Goal: Task Accomplishment & Management: Use online tool/utility

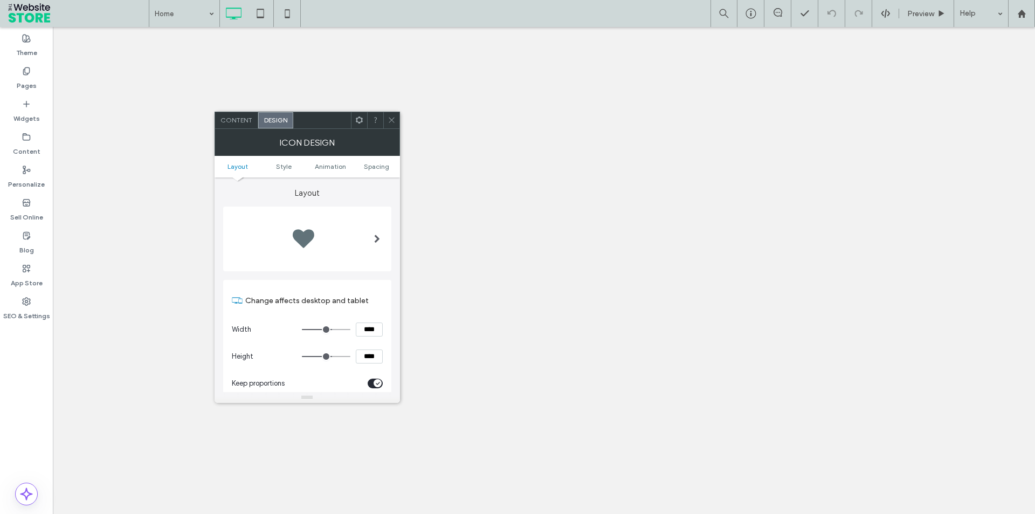
click at [376, 465] on div at bounding box center [325, 474] width 116 height 19
click at [376, 470] on div "rgb(51, 50, 50)" at bounding box center [375, 474] width 9 height 9
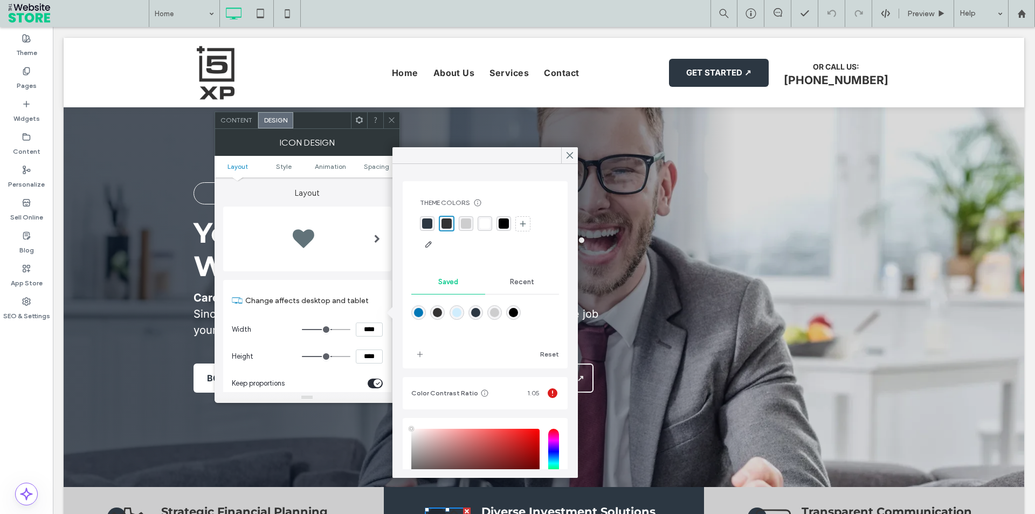
type input "****"
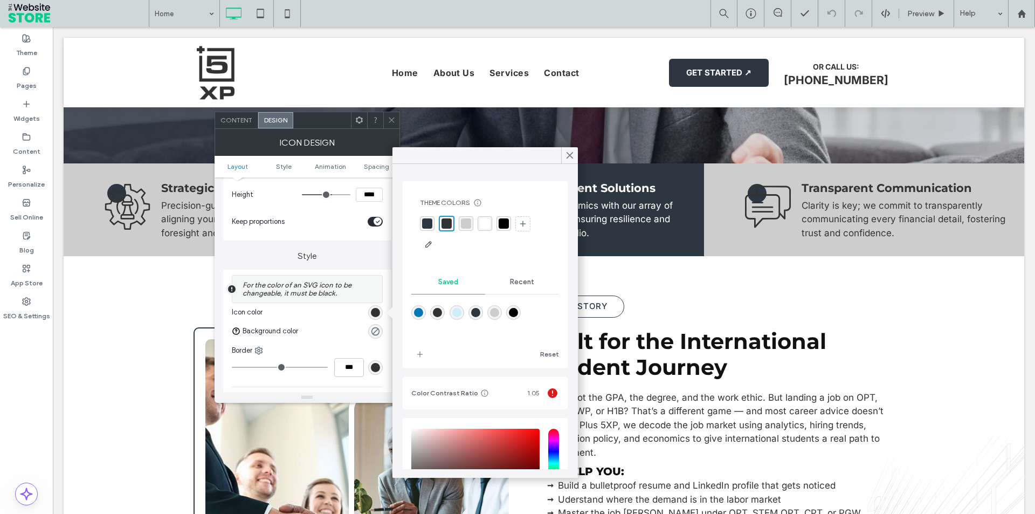
scroll to position [324, 0]
click at [485, 225] on div "rgba(255, 255, 255, 1)" at bounding box center [485, 223] width 10 height 10
click at [395, 114] on span at bounding box center [392, 120] width 8 height 16
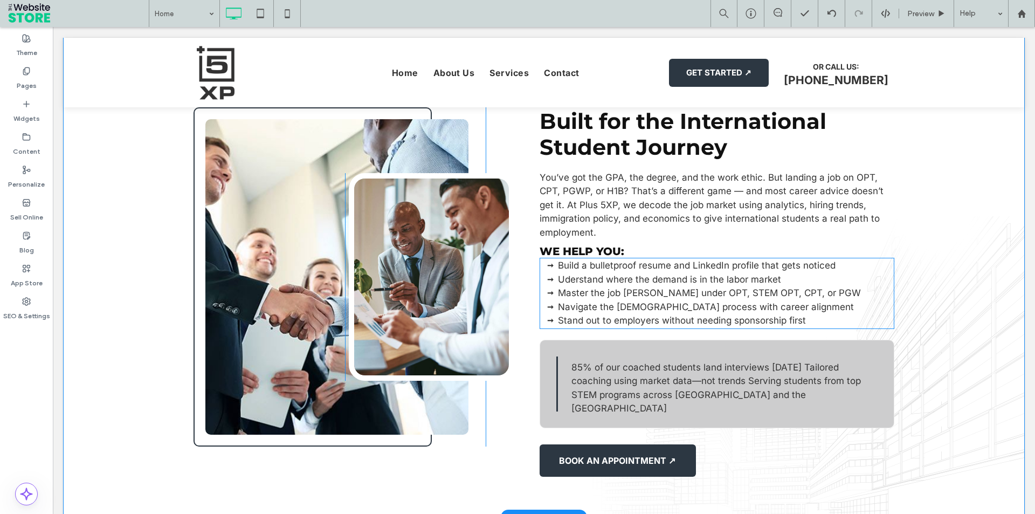
scroll to position [539, 0]
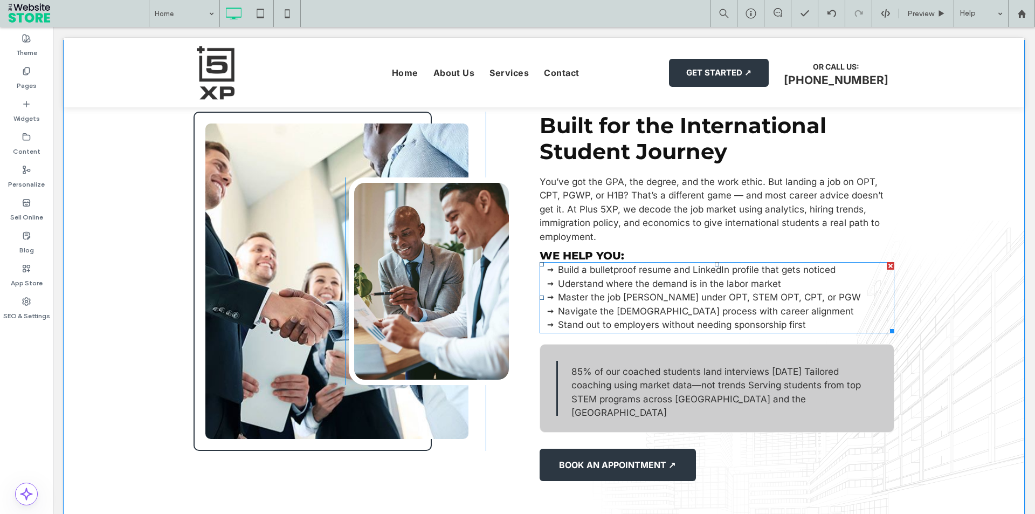
click at [644, 266] on span "Build a bulletproof resume and LinkedIn profile that gets noticed" at bounding box center [697, 269] width 278 height 11
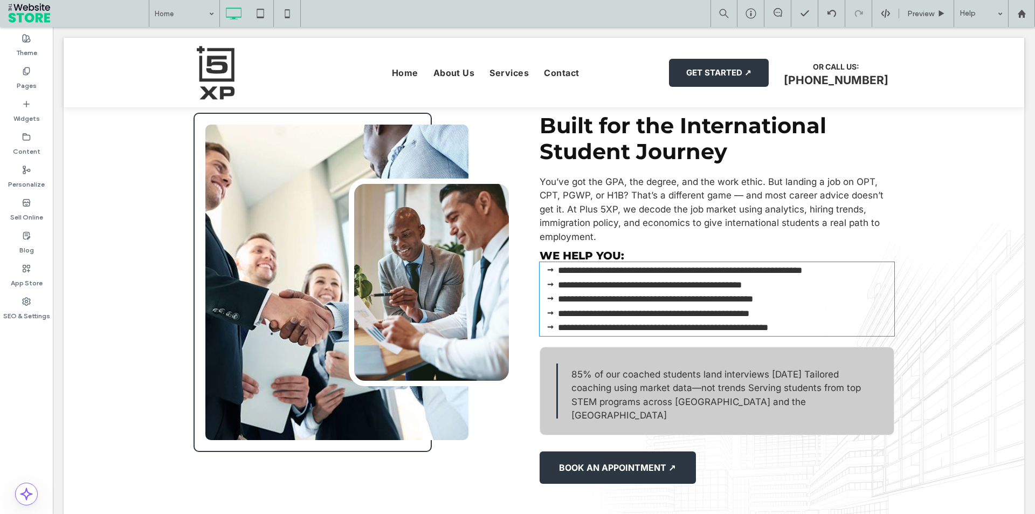
type input "*****"
type input "**"
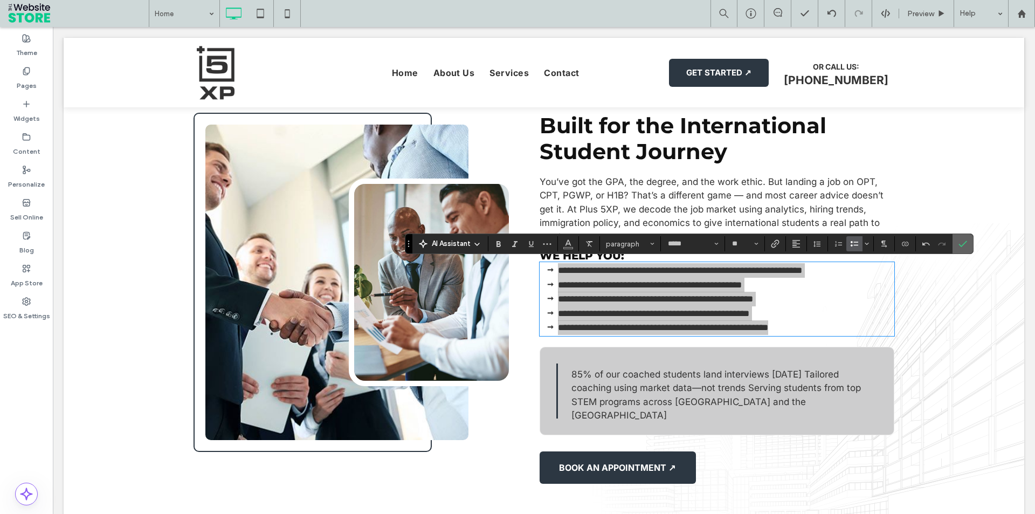
click at [963, 245] on use "Confirm" at bounding box center [963, 244] width 9 height 6
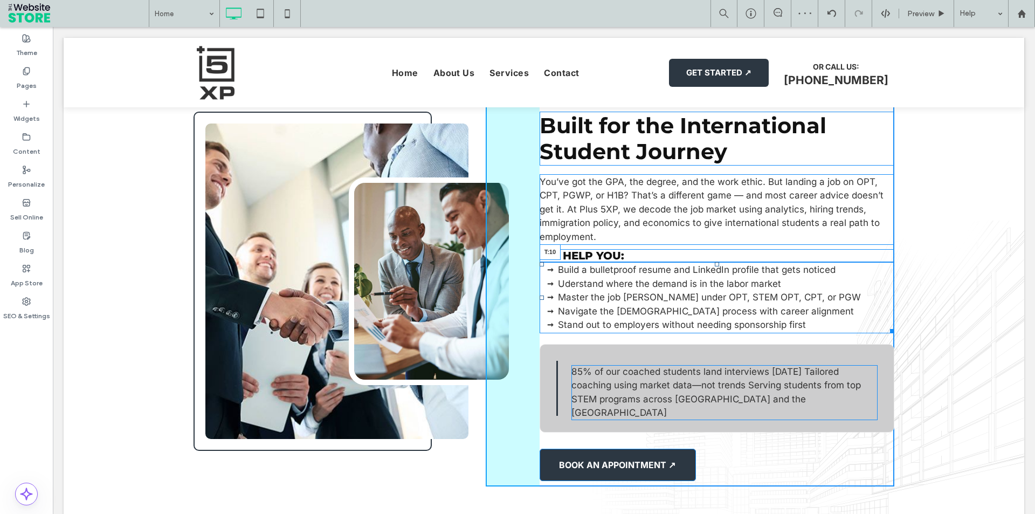
drag, startPoint x: 712, startPoint y: 264, endPoint x: 766, endPoint y: 297, distance: 62.9
click at [715, 266] on div at bounding box center [717, 264] width 4 height 4
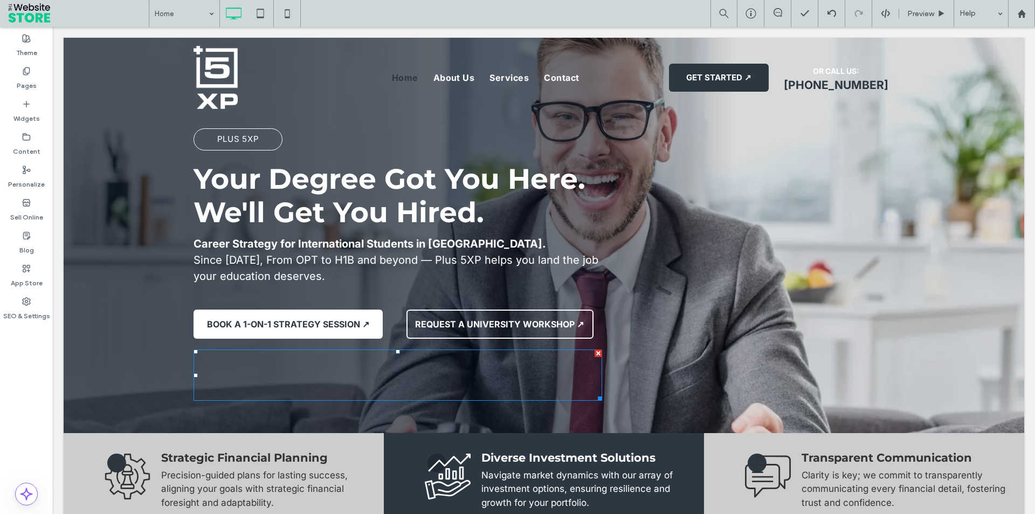
scroll to position [0, 0]
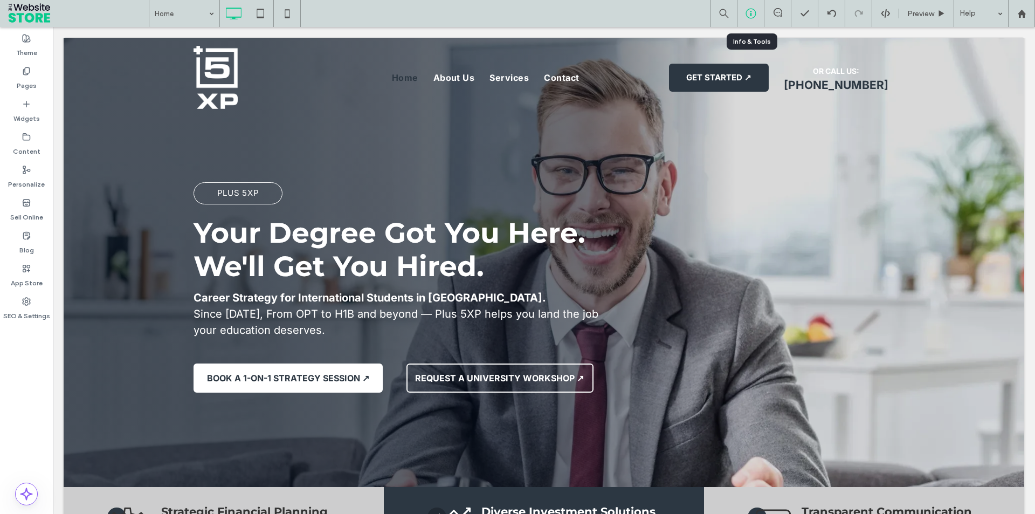
click at [751, 17] on icon at bounding box center [751, 13] width 11 height 11
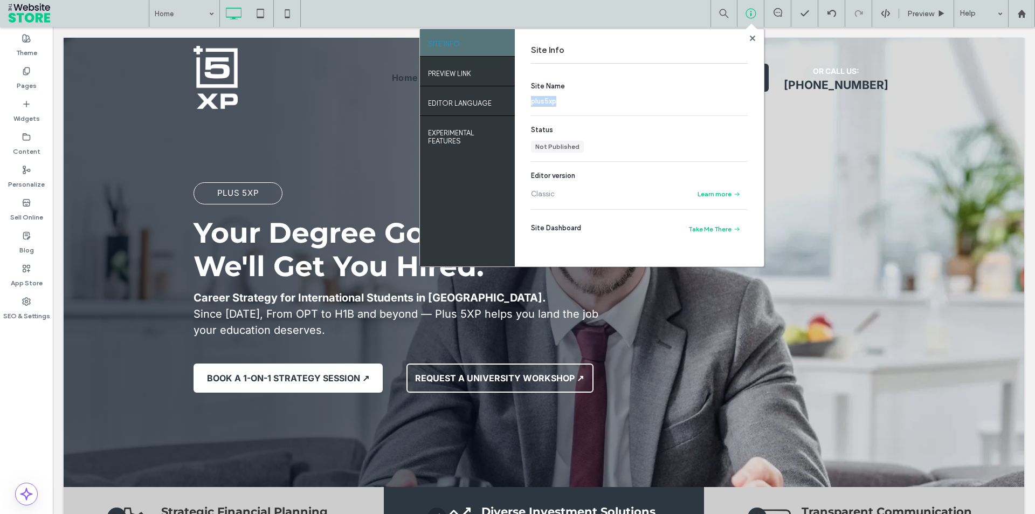
drag, startPoint x: 529, startPoint y: 100, endPoint x: 561, endPoint y: 103, distance: 32.5
click at [561, 103] on div "Site Info Site Name plus5xp Status Not Published Editor version Classic Learn m…" at bounding box center [639, 147] width 249 height 237
click at [561, 103] on div "plus5xp" at bounding box center [637, 101] width 212 height 11
click at [752, 39] on use at bounding box center [752, 37] width 5 height 5
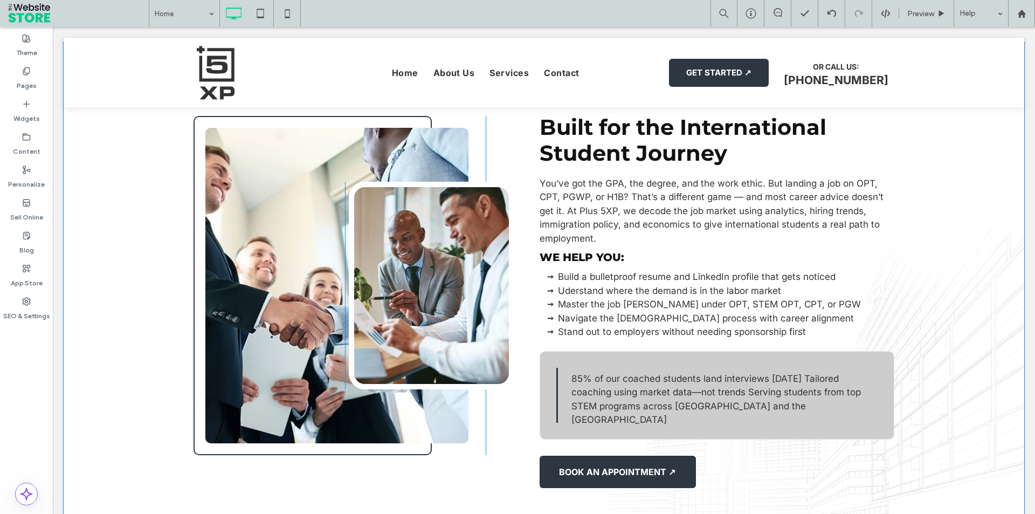
scroll to position [539, 0]
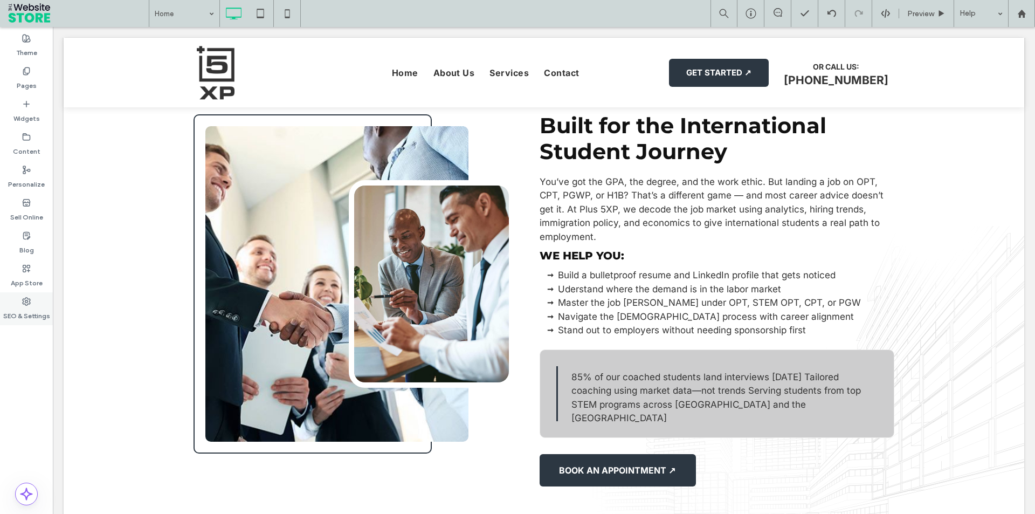
click at [26, 303] on use at bounding box center [27, 302] width 8 height 8
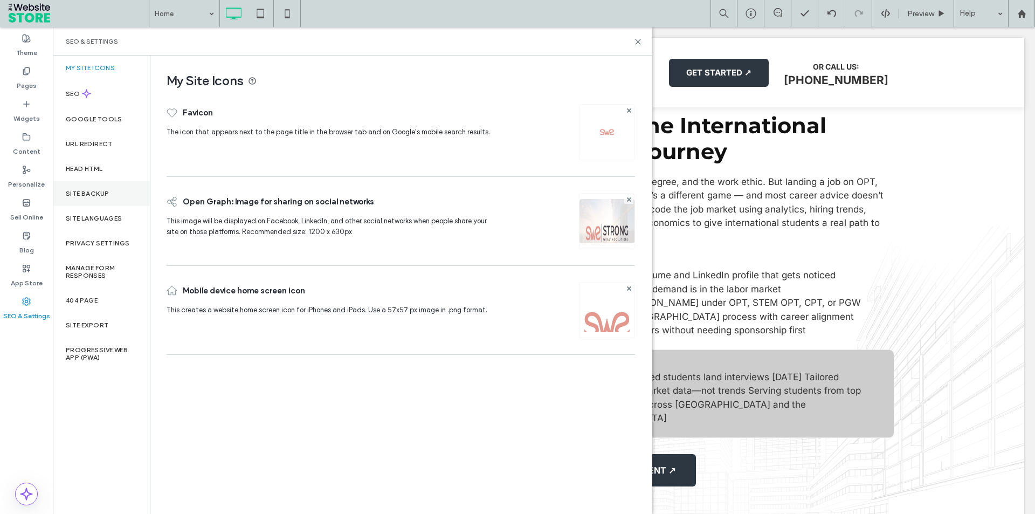
click at [94, 196] on label "Site Backup" at bounding box center [87, 194] width 43 height 8
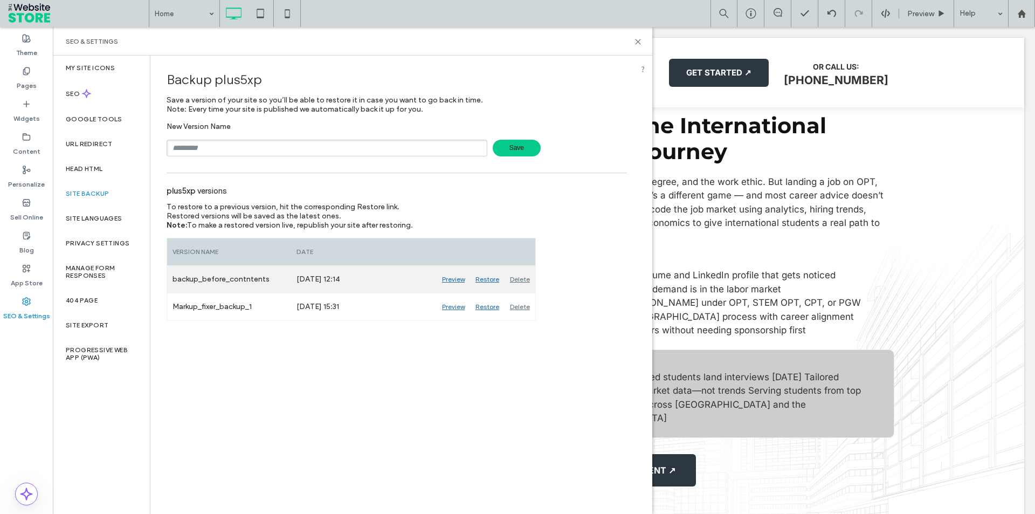
click at [457, 280] on div "Preview" at bounding box center [453, 279] width 33 height 27
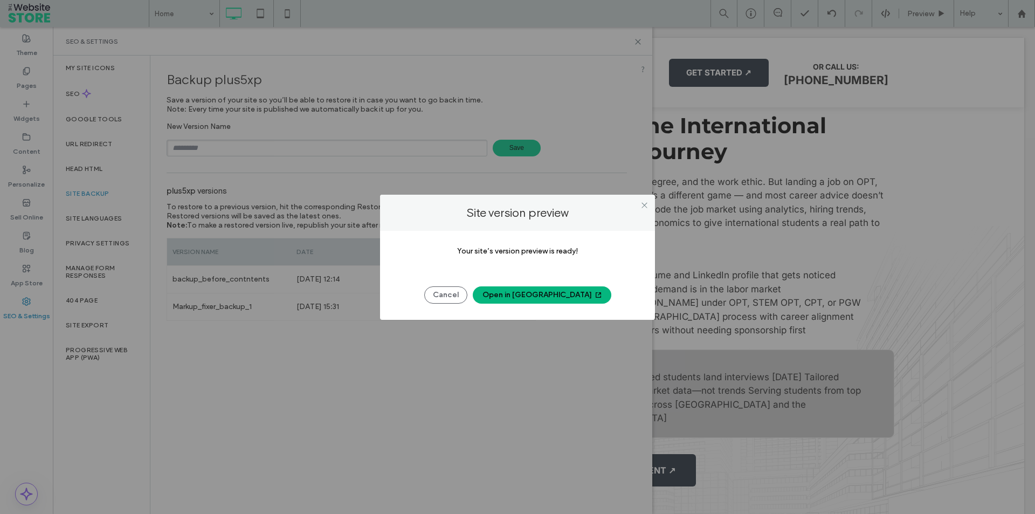
click at [538, 297] on button "Open in New Tab" at bounding box center [542, 294] width 139 height 17
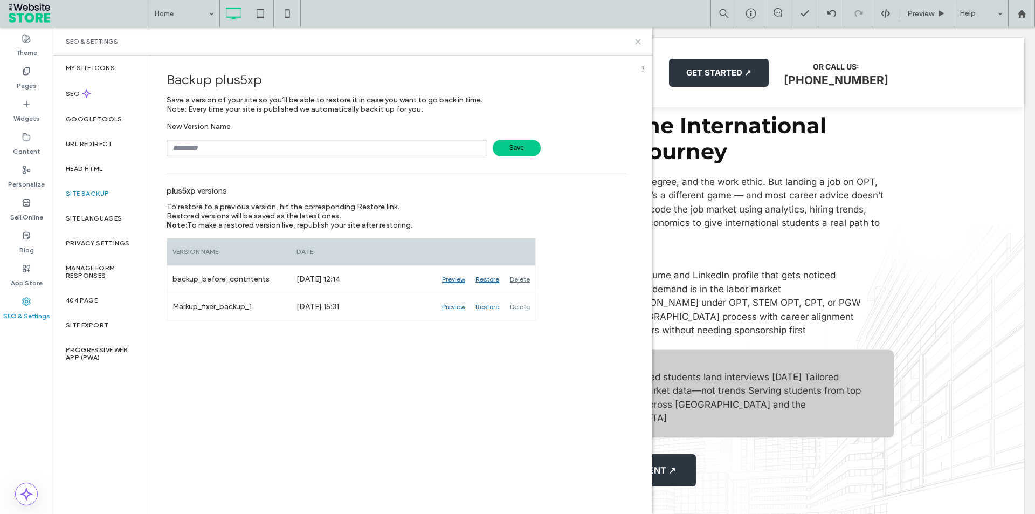
click at [639, 44] on icon at bounding box center [638, 42] width 8 height 8
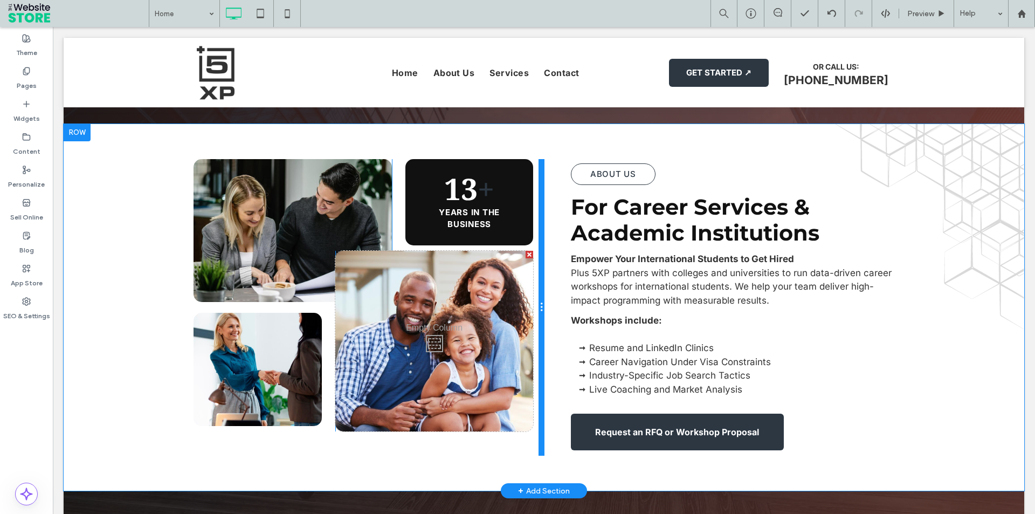
scroll to position [1079, 0]
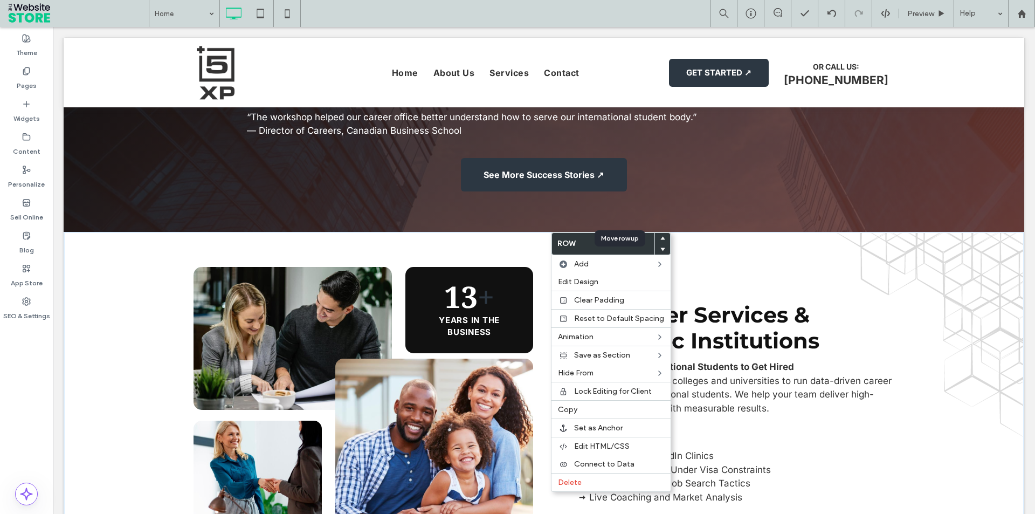
click at [661, 237] on icon at bounding box center [663, 238] width 4 height 4
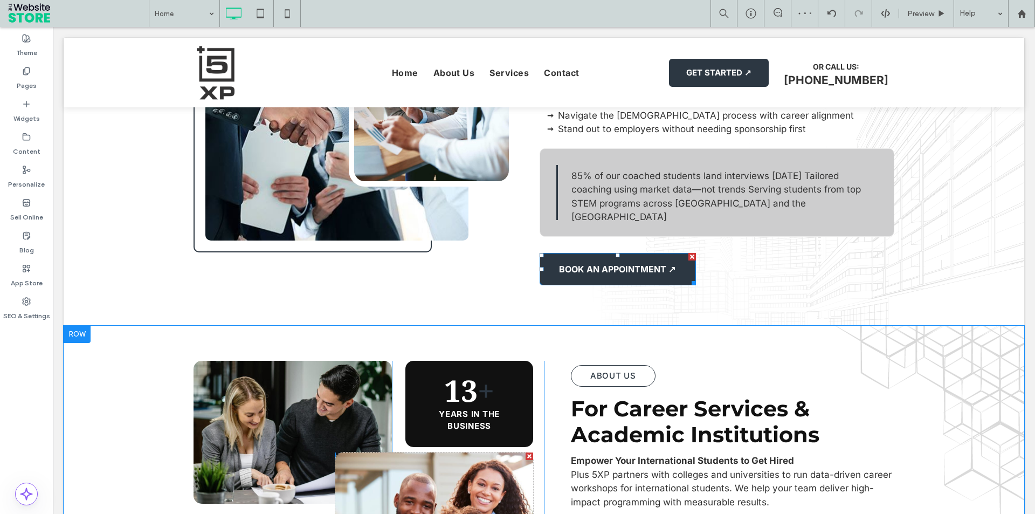
scroll to position [691, 0]
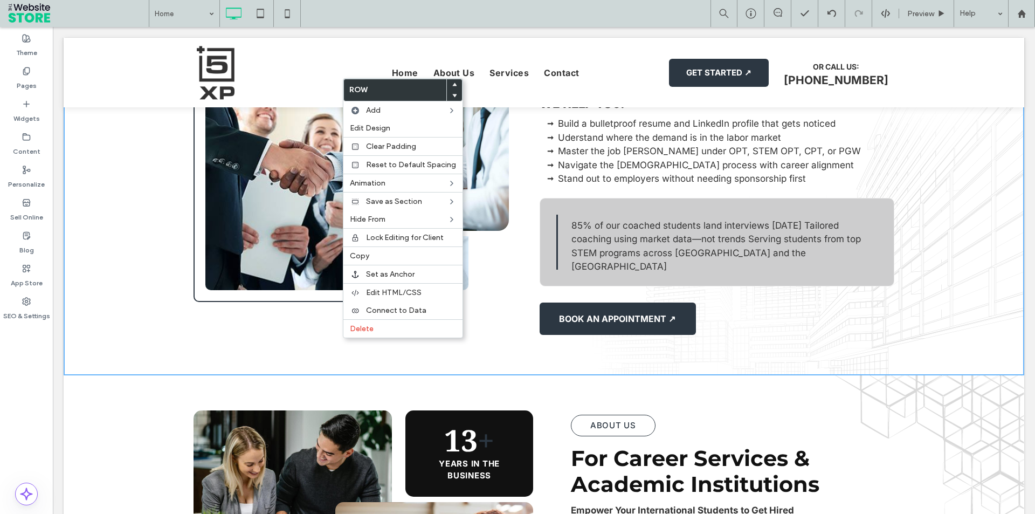
click at [452, 96] on icon at bounding box center [454, 95] width 4 height 4
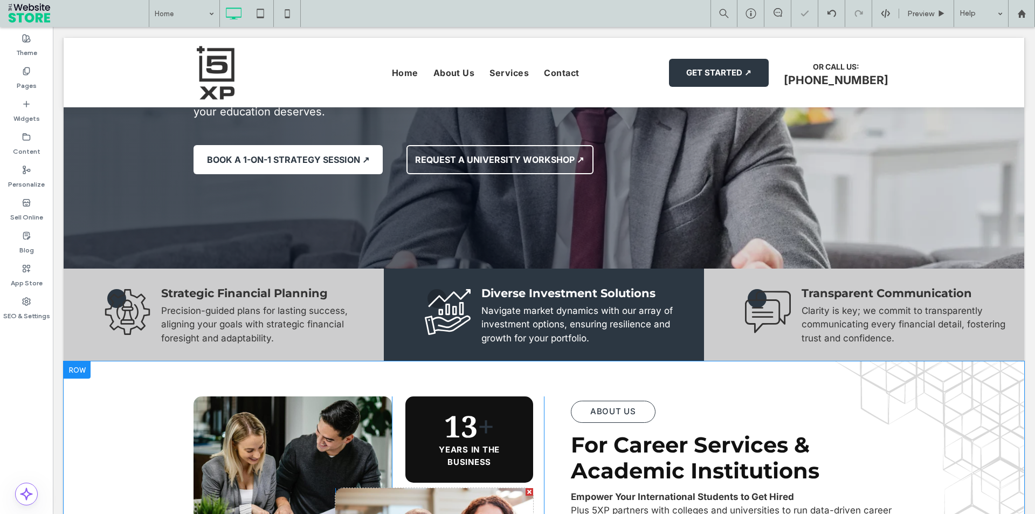
scroll to position [542, 0]
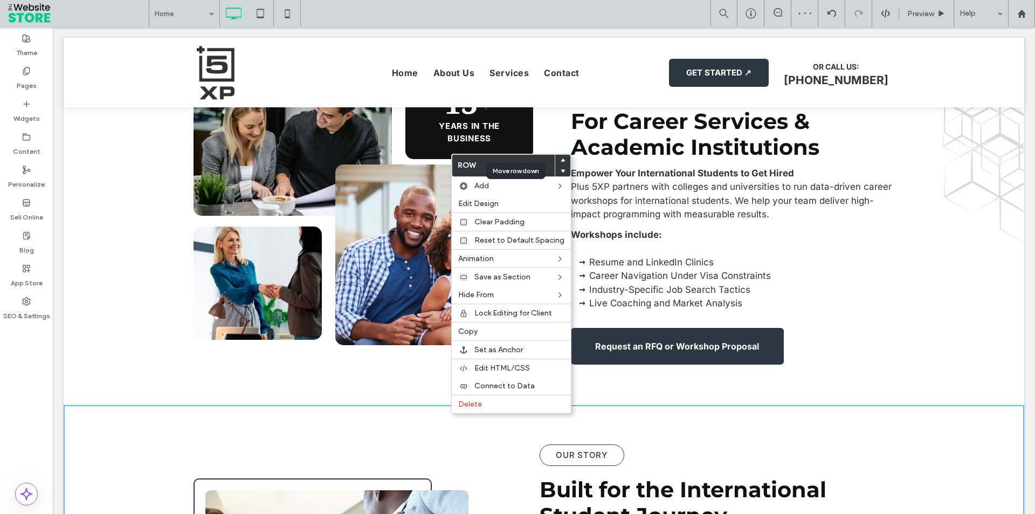
click at [561, 169] on icon at bounding box center [563, 171] width 4 height 4
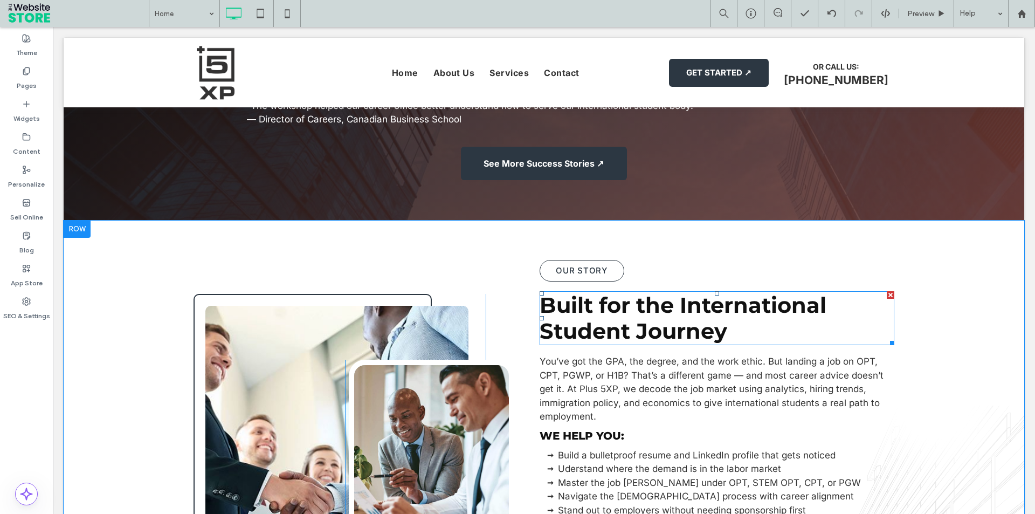
scroll to position [1186, 0]
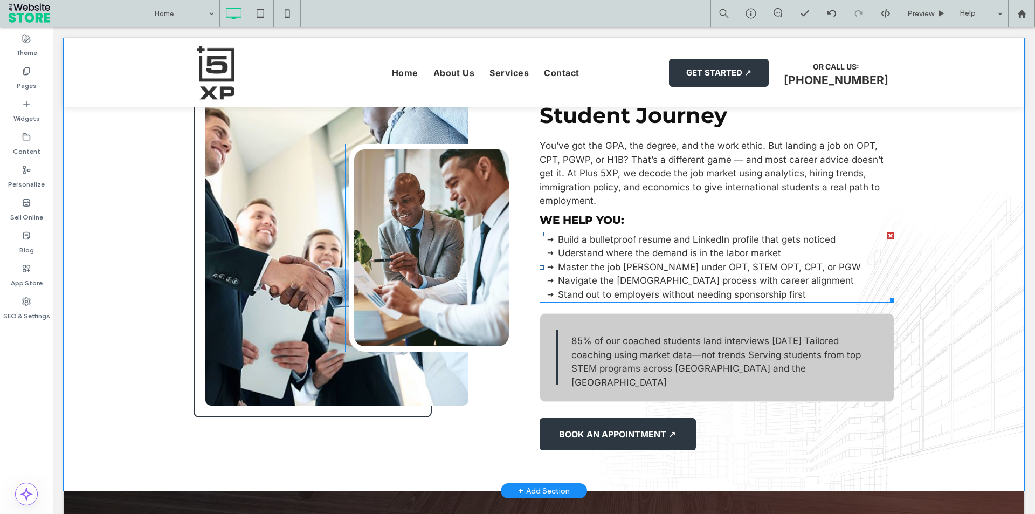
click at [594, 246] on li "Uderstand where the demand is in the labor market" at bounding box center [726, 253] width 337 height 14
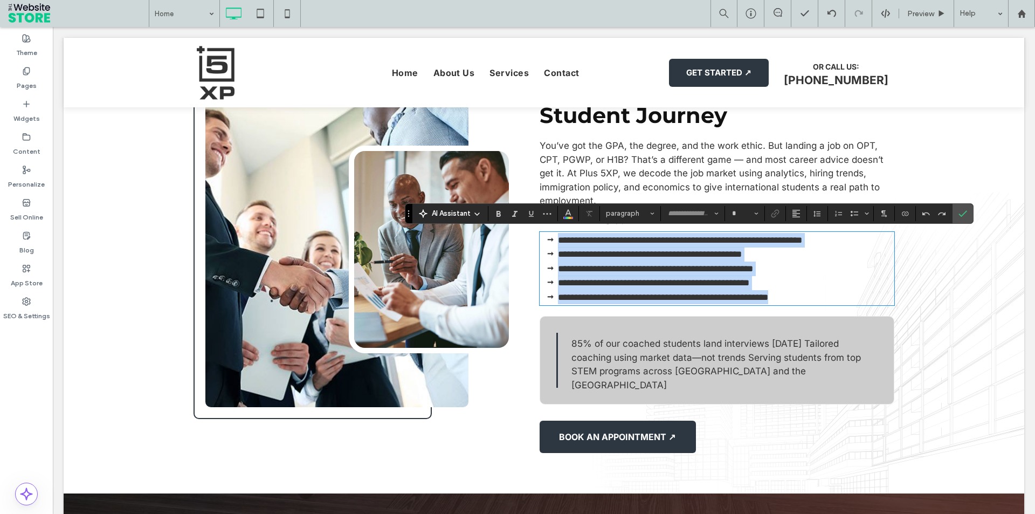
type input "*****"
type input "**"
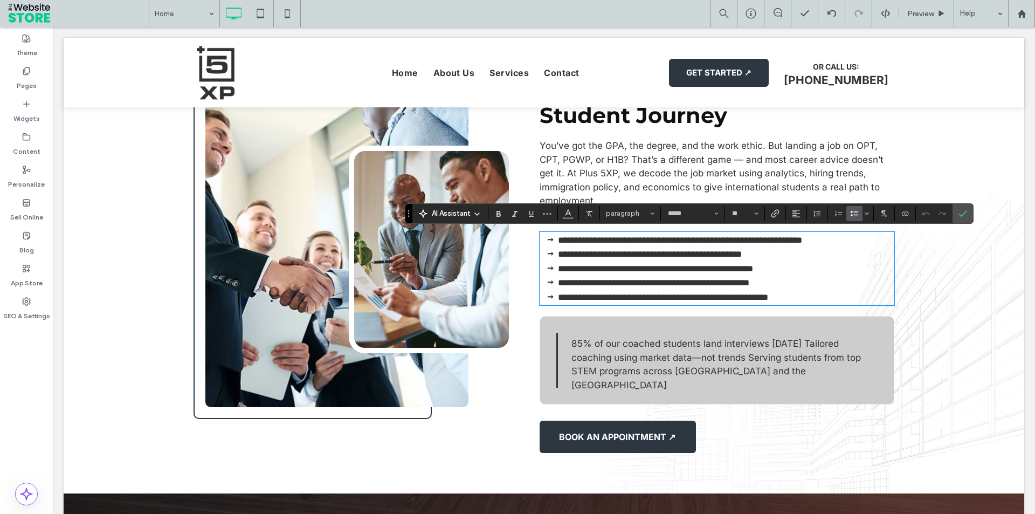
click at [725, 230] on div "**********" at bounding box center [690, 249] width 409 height 419
click at [907, 310] on div "**********" at bounding box center [544, 249] width 961 height 489
click at [574, 345] on span "85% of our coached students land interviews within 60 days Tailored coaching us…" at bounding box center [717, 364] width 290 height 52
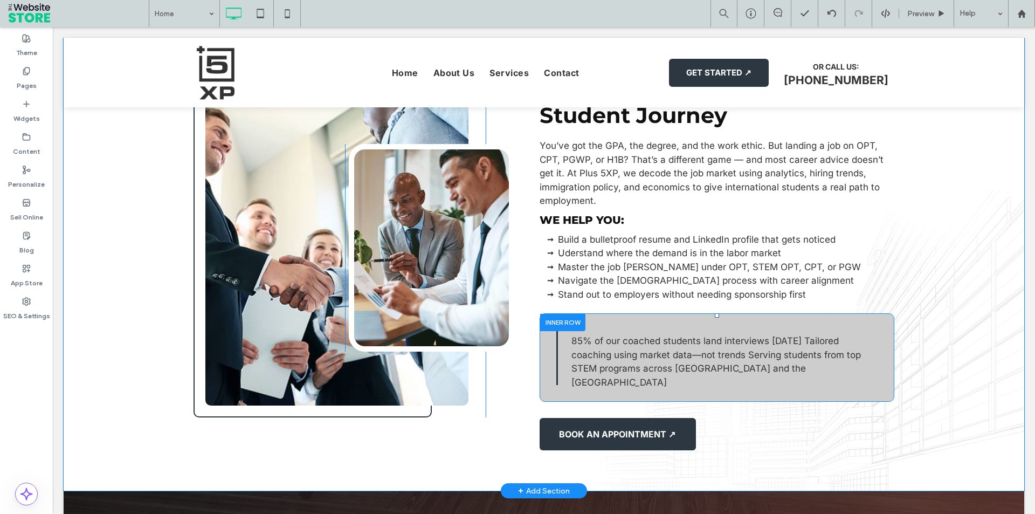
click at [565, 347] on div "85% of our coached students land interviews within 60 days Tailored coaching us…" at bounding box center [717, 357] width 321 height 55
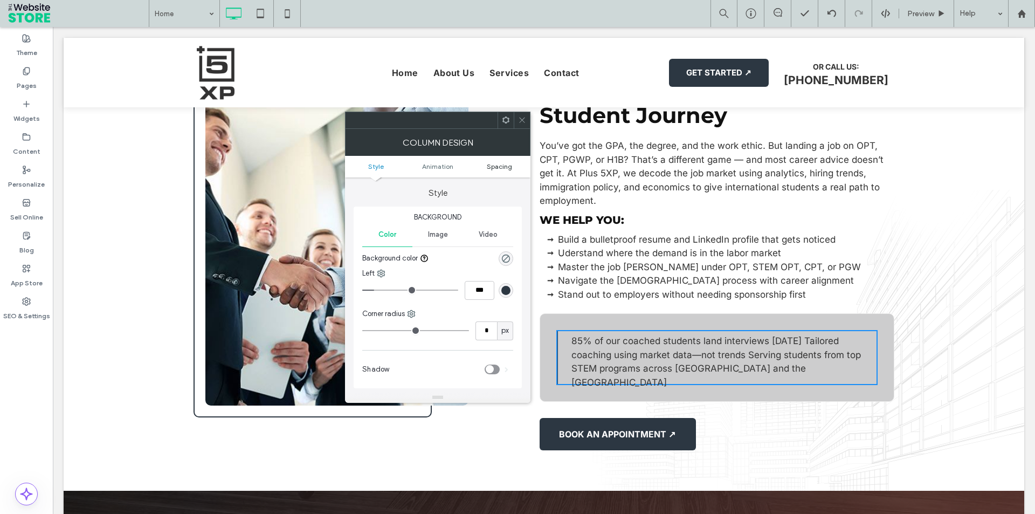
click at [493, 168] on span "Spacing" at bounding box center [499, 166] width 25 height 8
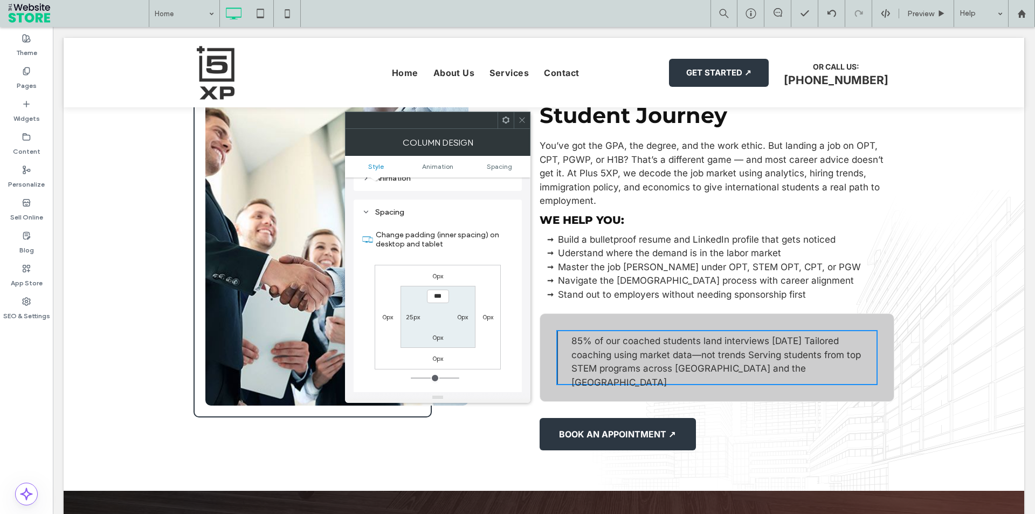
scroll to position [245, 0]
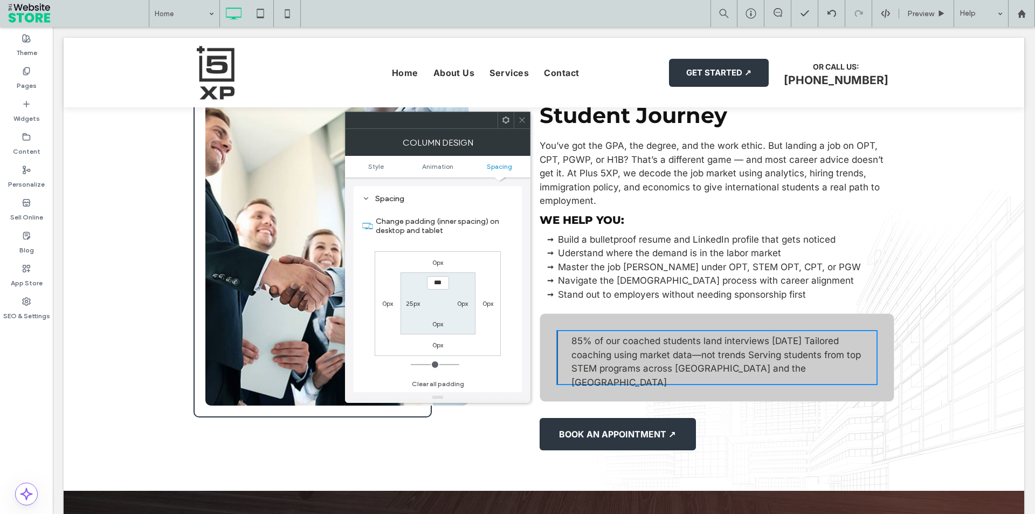
click at [524, 114] on span at bounding box center [522, 120] width 8 height 16
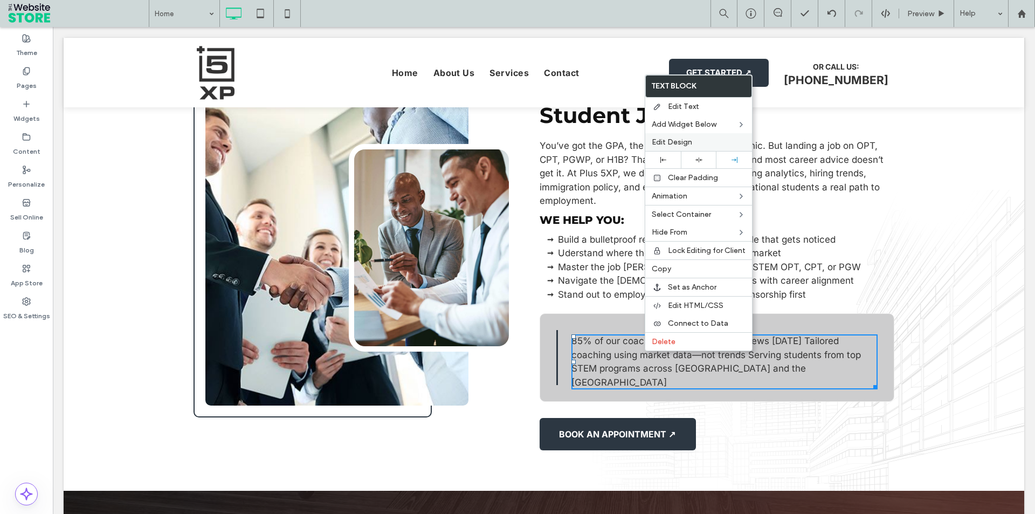
click at [688, 143] on span "Edit Design" at bounding box center [672, 142] width 40 height 9
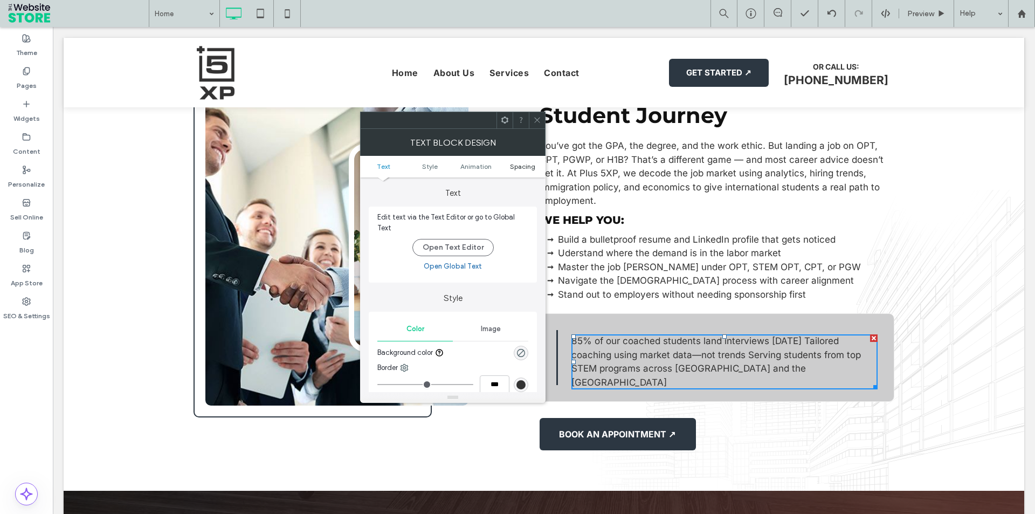
click at [513, 167] on span "Spacing" at bounding box center [522, 166] width 25 height 8
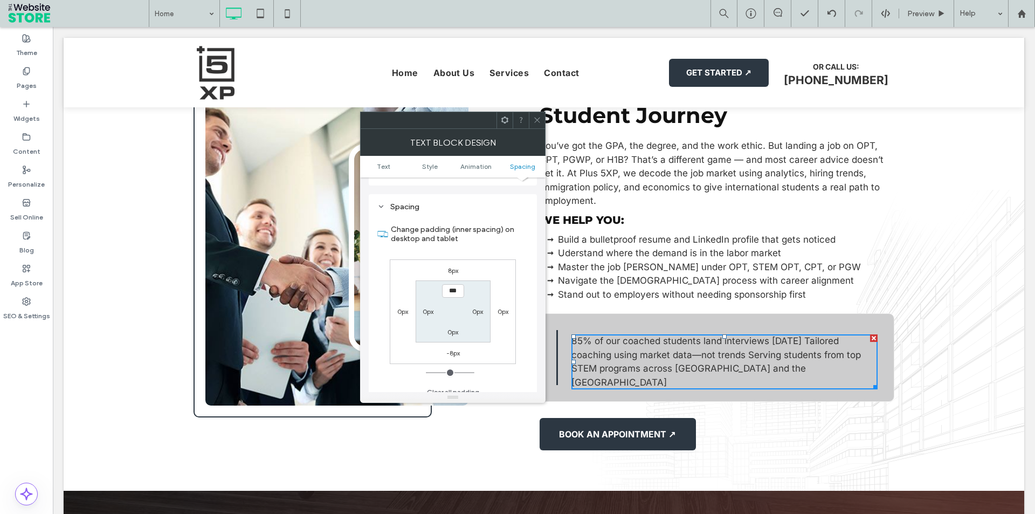
scroll to position [295, 0]
click at [453, 264] on label "8px" at bounding box center [453, 268] width 10 height 8
type input "*"
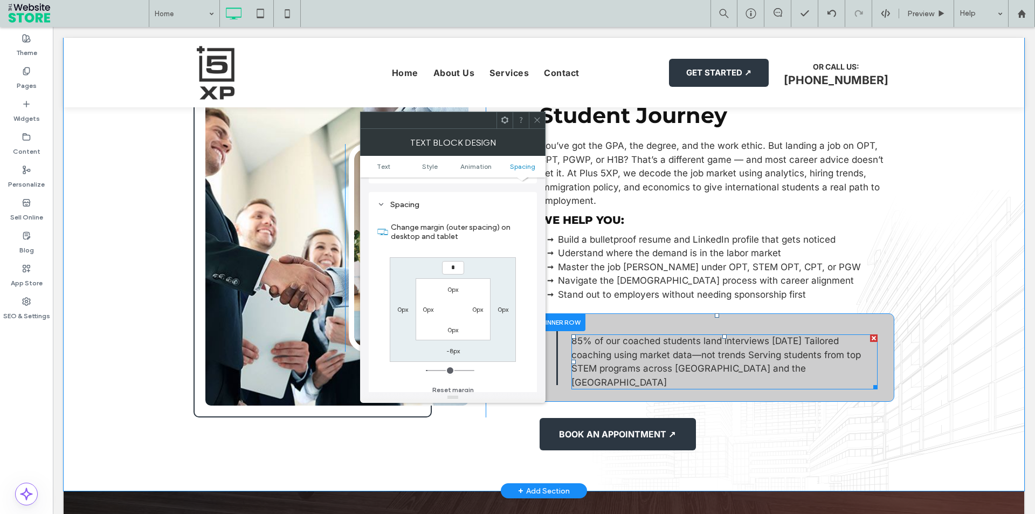
type input "*"
type input "***"
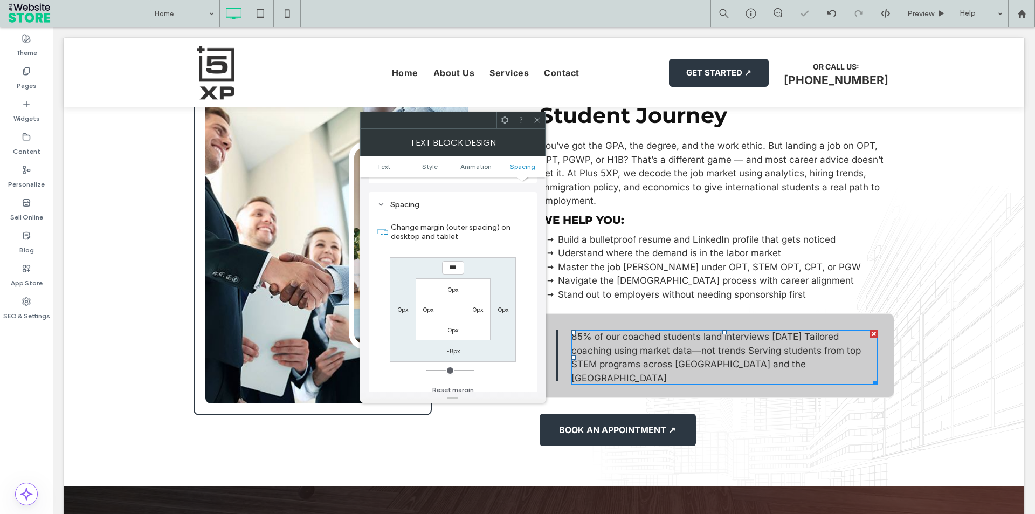
click at [450, 347] on label "-8px" at bounding box center [453, 351] width 13 height 8
type input "*"
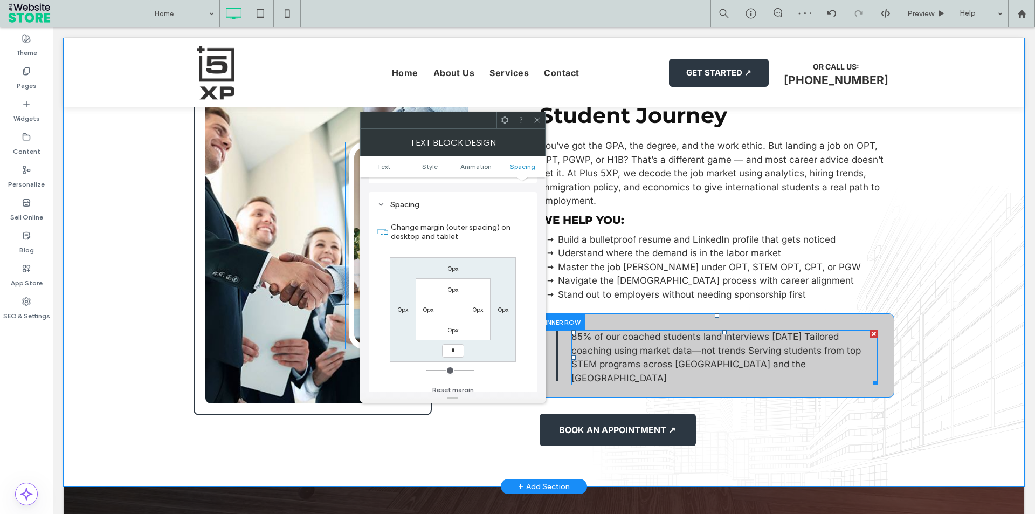
type input "*"
type input "***"
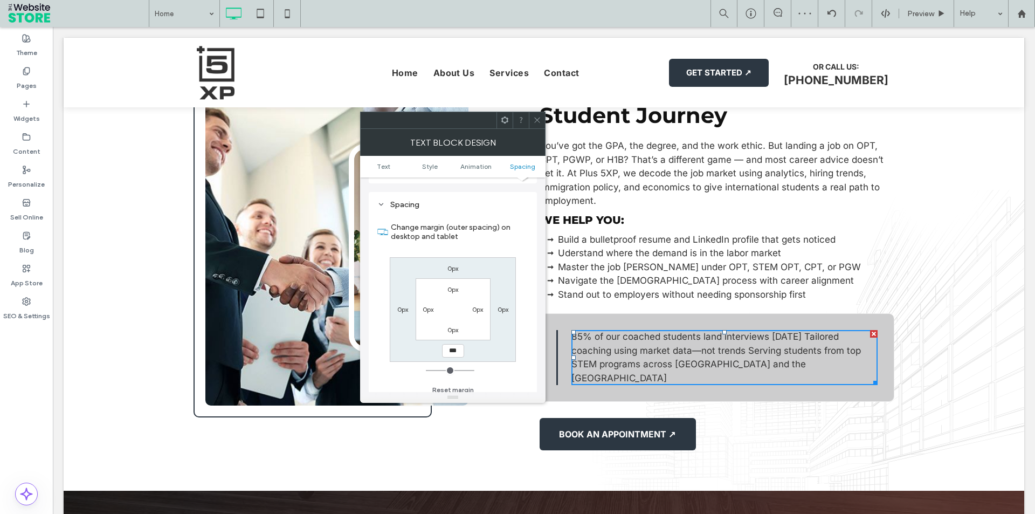
click at [533, 120] on icon at bounding box center [537, 120] width 8 height 8
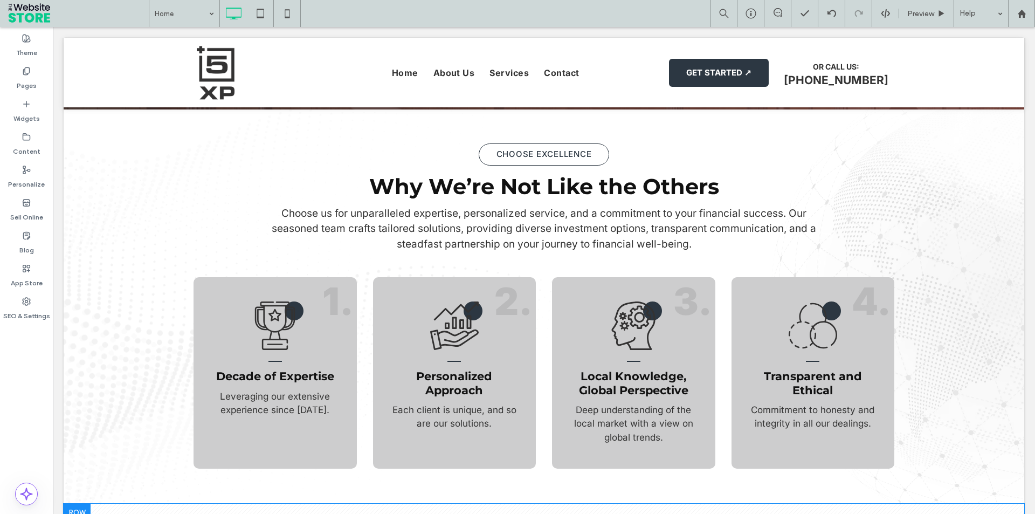
scroll to position [2265, 0]
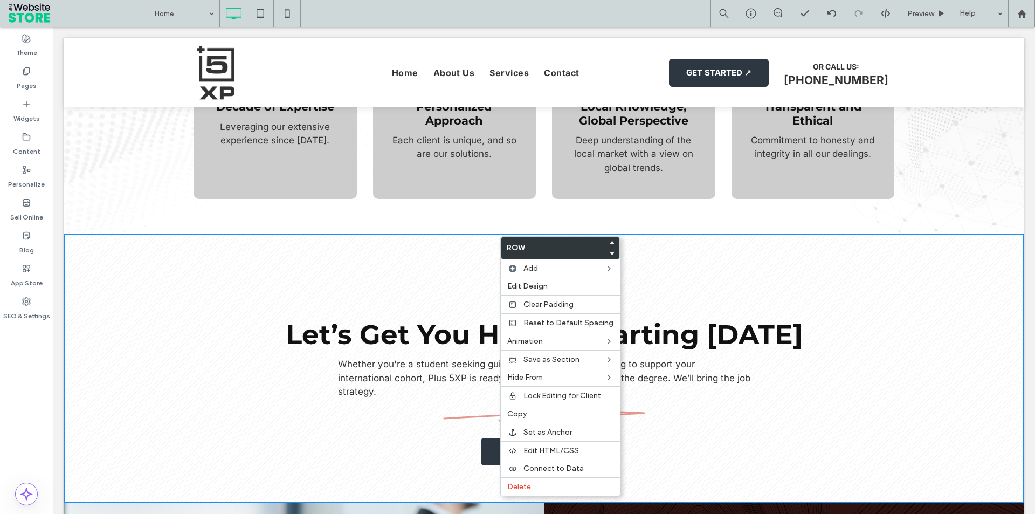
click at [610, 253] on use at bounding box center [612, 253] width 5 height 3
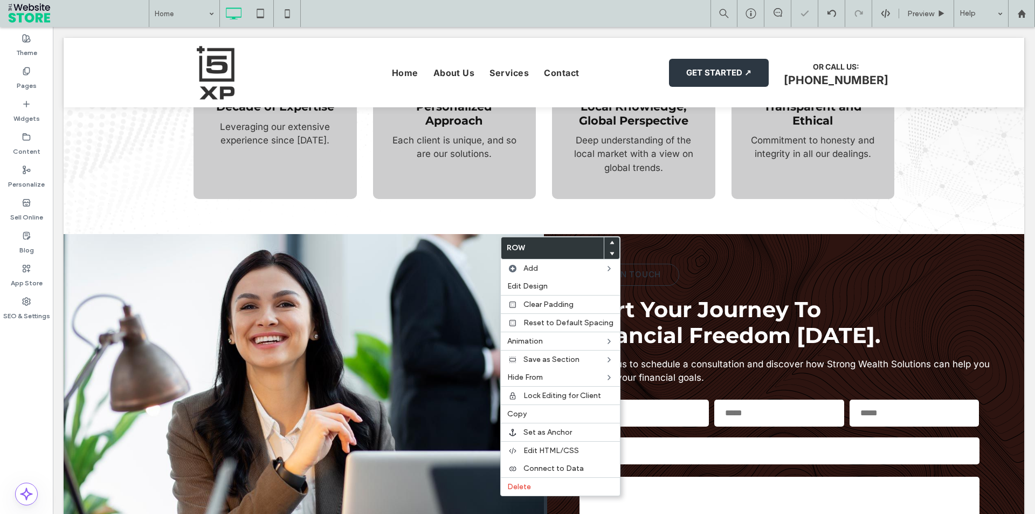
click at [807, 234] on div "GET IN TOUCH Start Your Journey To Financial Freedom Today. Contact us to sched…" at bounding box center [784, 424] width 481 height 380
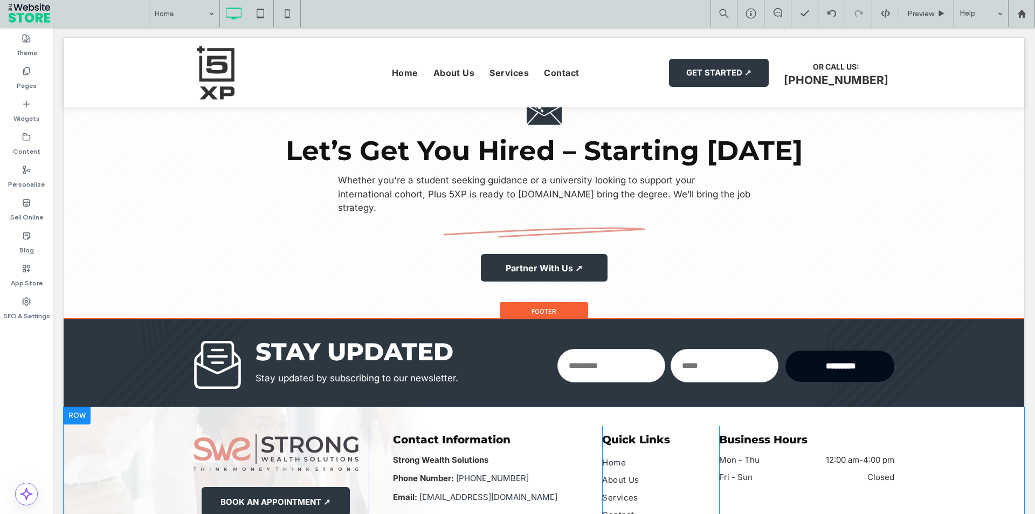
scroll to position [2870, 0]
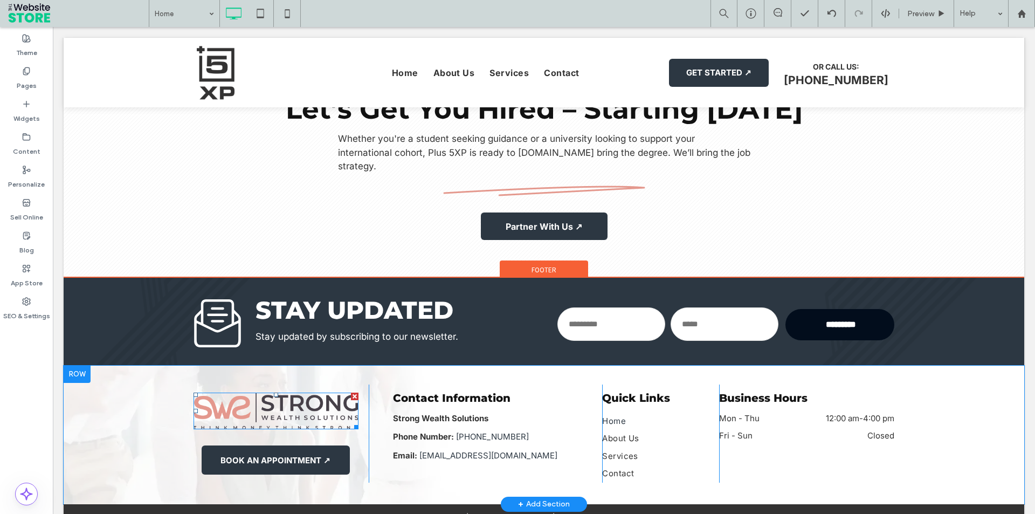
click at [295, 393] on img at bounding box center [276, 411] width 165 height 37
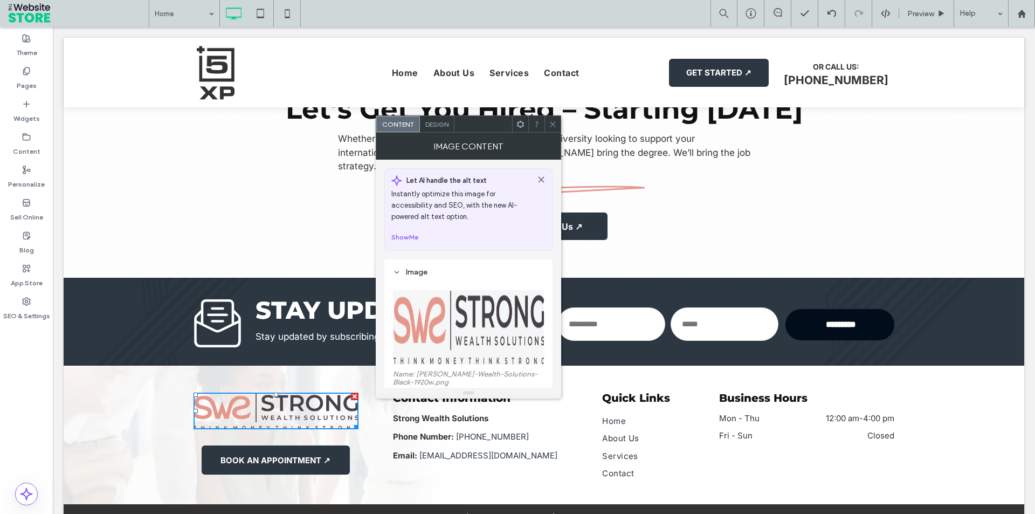
click at [552, 122] on icon at bounding box center [553, 124] width 8 height 8
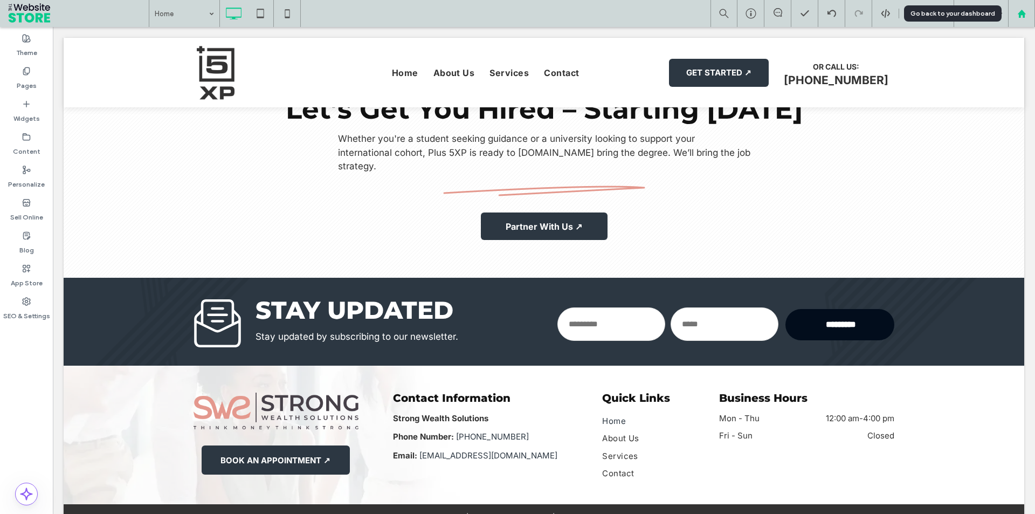
click at [1027, 16] on div at bounding box center [1022, 13] width 26 height 9
